Goal: Task Accomplishment & Management: Complete application form

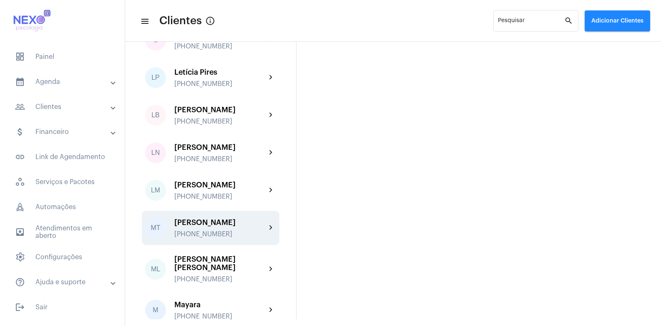
scroll to position [782, 0]
click at [203, 218] on div "[PERSON_NAME]" at bounding box center [220, 222] width 92 height 8
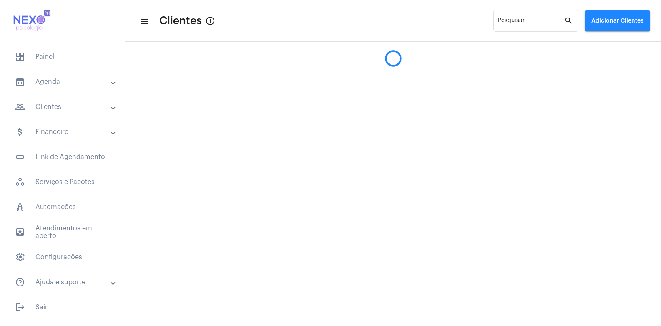
click at [203, 202] on mat-sidenav-content "menu Clientes info_outlined Pesquisar search Adicionar Clientes" at bounding box center [393, 163] width 536 height 326
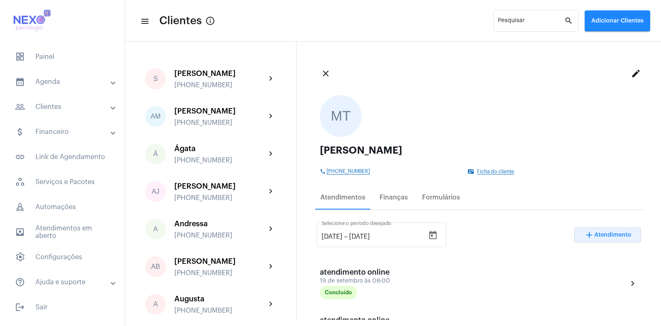
click at [595, 234] on span "Atendimento" at bounding box center [613, 235] width 37 height 6
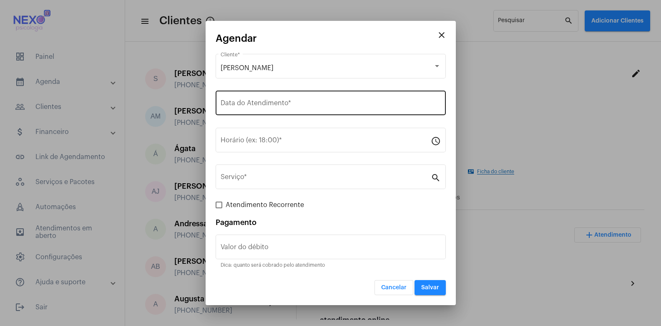
click at [296, 97] on div "Data do Atendimento *" at bounding box center [331, 102] width 220 height 26
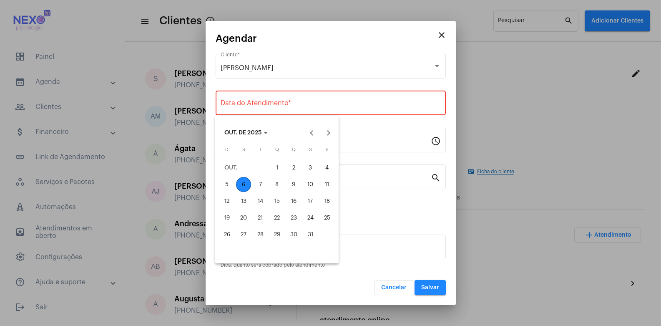
click at [243, 182] on div "6" at bounding box center [243, 184] width 15 height 15
type input "[DATE]"
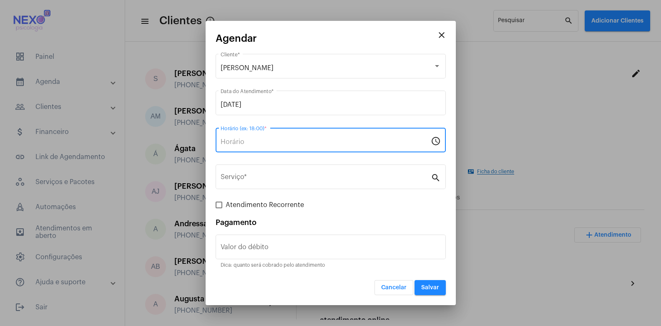
click at [254, 141] on input "Horário (ex: 18:00) *" at bounding box center [326, 142] width 210 height 8
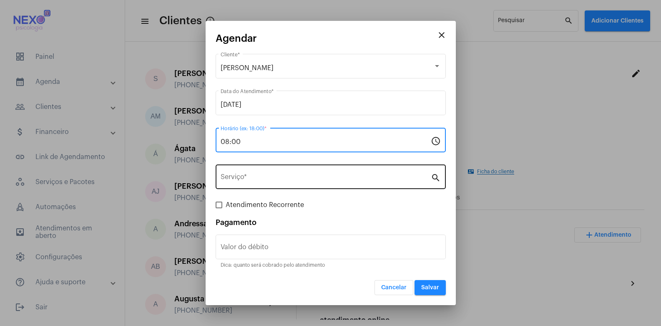
type input "08:00"
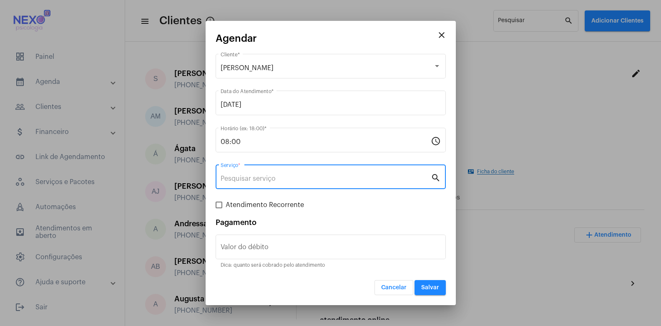
click at [257, 178] on input "Serviço *" at bounding box center [326, 179] width 210 height 8
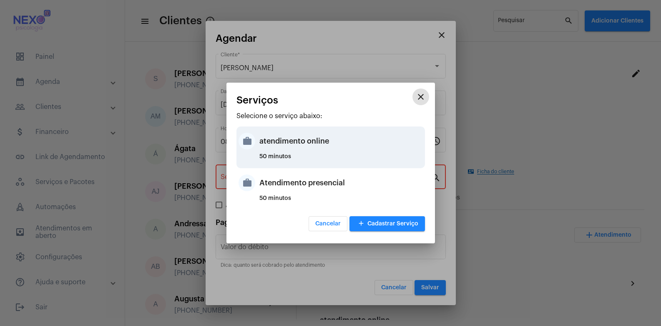
click at [271, 141] on div "atendimento online" at bounding box center [342, 141] width 164 height 25
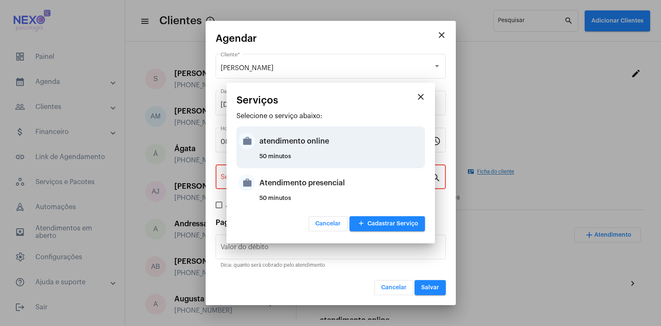
type input "atendimento online"
type input "R$ 150"
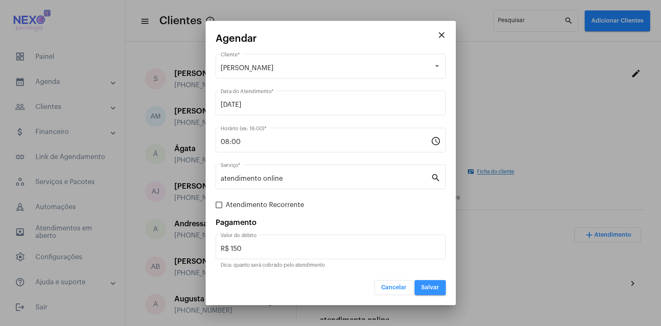
click at [425, 285] on span "Salvar" at bounding box center [430, 288] width 18 height 6
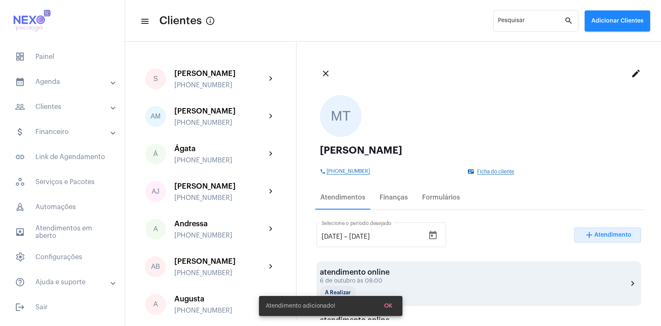
click at [431, 275] on div "atendimento online 6 de outubro às 08:00 A Realizar chevron_right" at bounding box center [479, 283] width 318 height 31
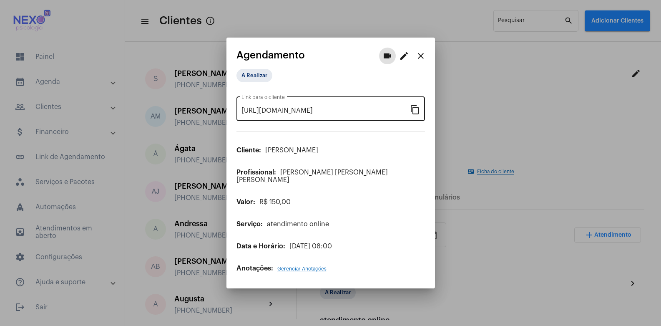
click at [417, 114] on mat-icon "content_copy" at bounding box center [415, 109] width 10 height 10
